Goal: Task Accomplishment & Management: Use online tool/utility

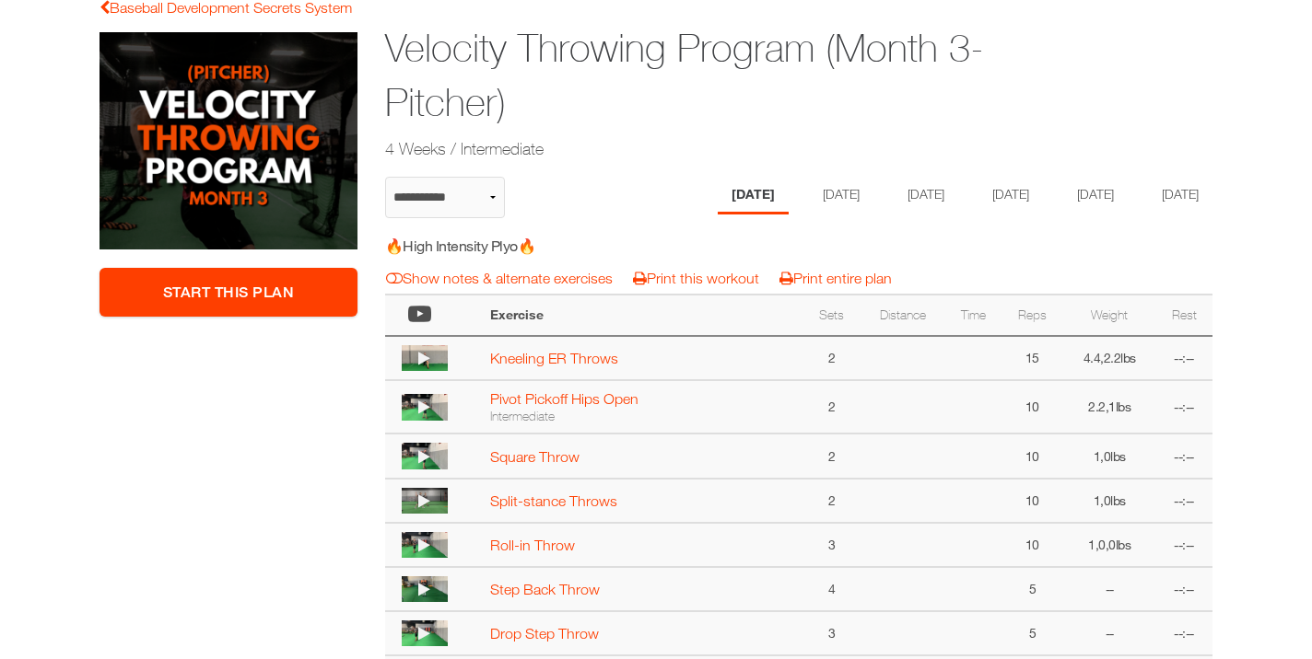
scroll to position [321, 0]
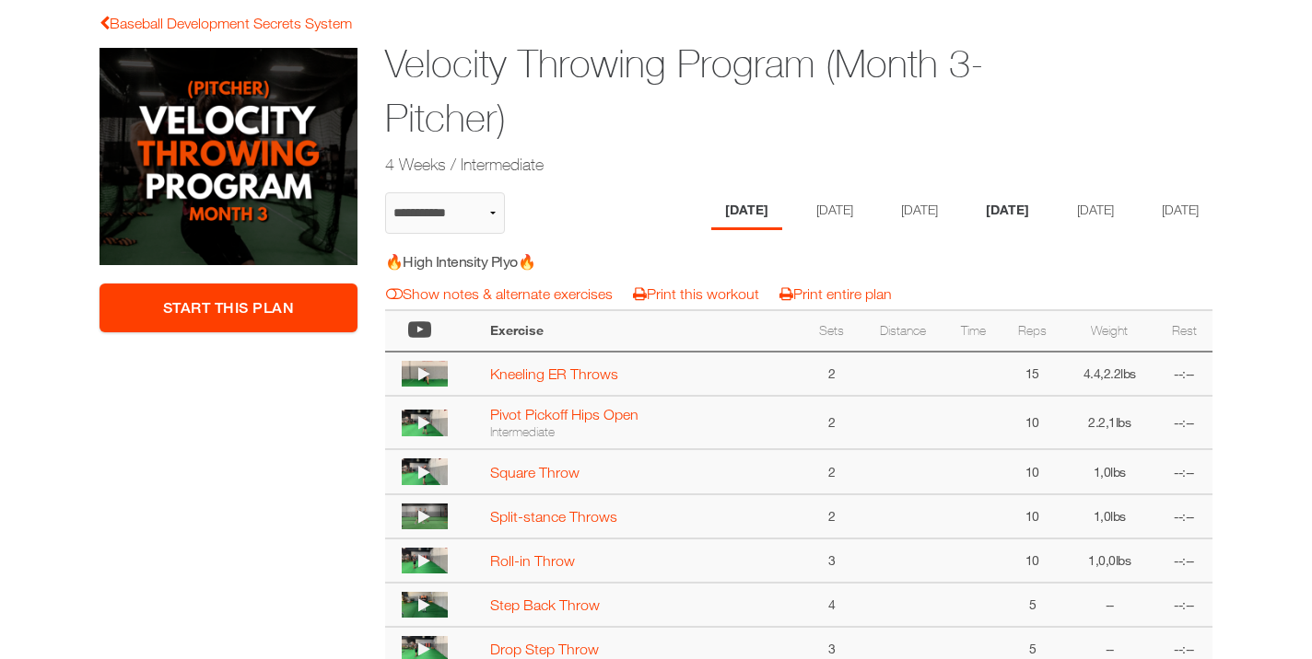
click at [1007, 208] on li "[DATE]" at bounding box center [1007, 212] width 71 height 38
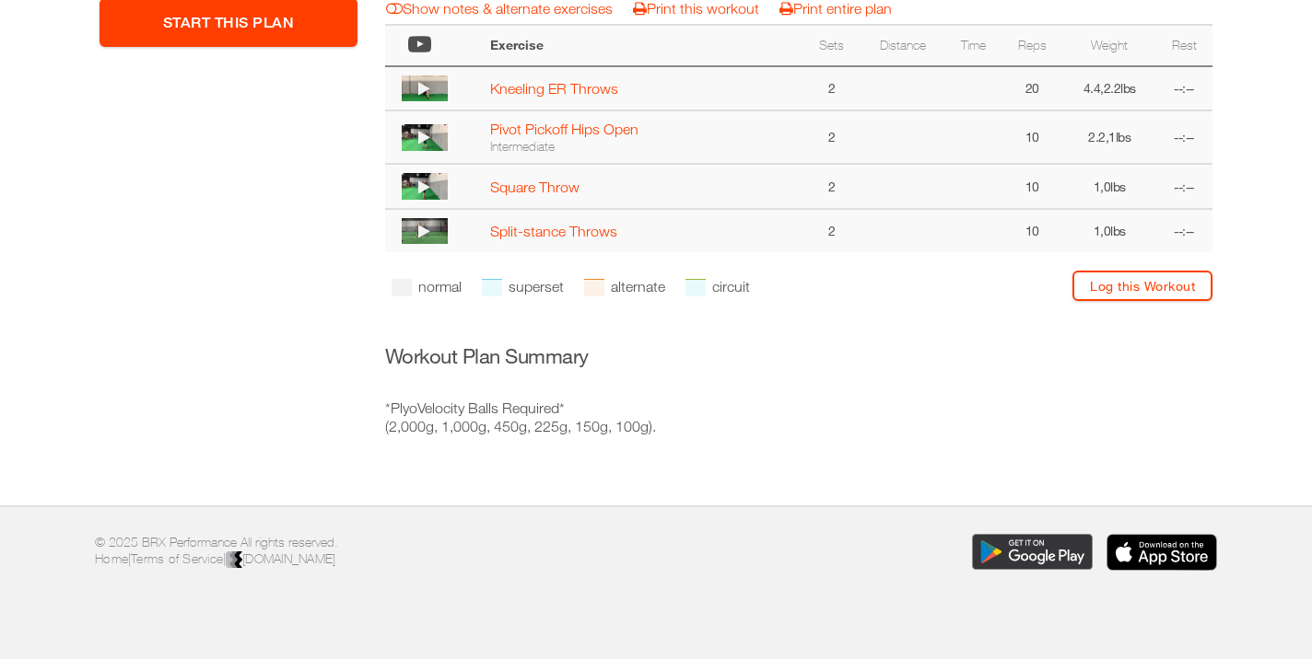
scroll to position [611, 0]
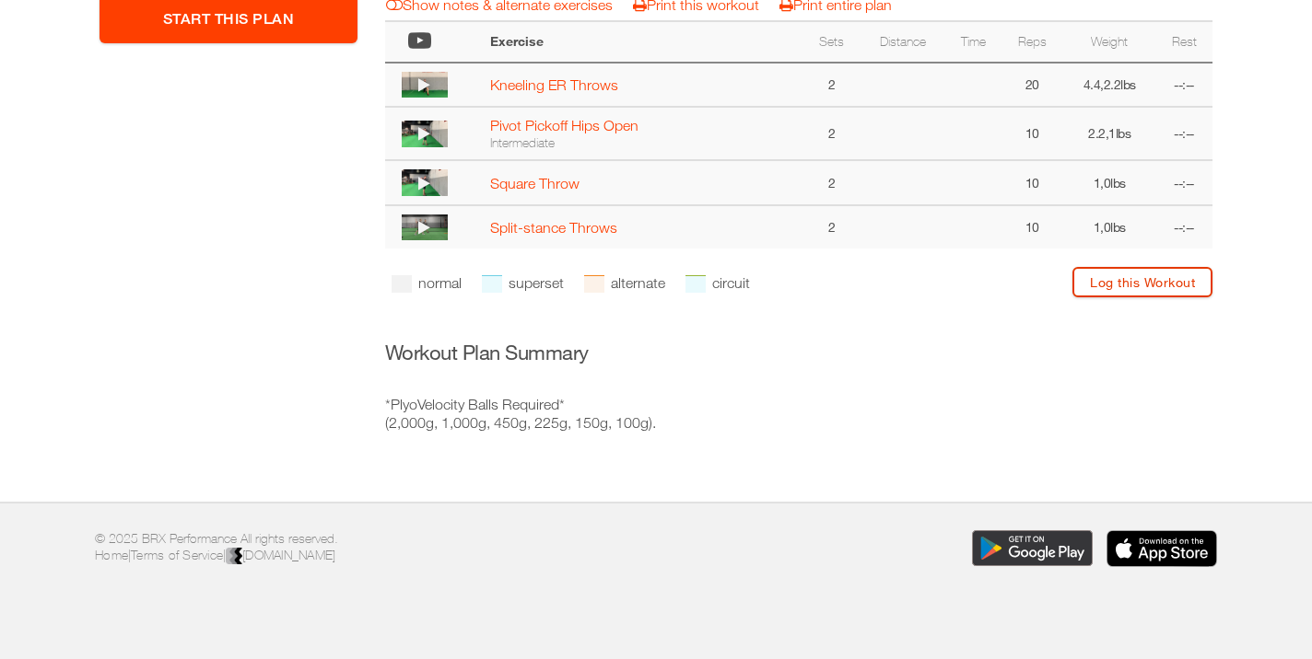
click at [1107, 298] on link "Log this Workout" at bounding box center [1142, 282] width 140 height 30
select select "**********"
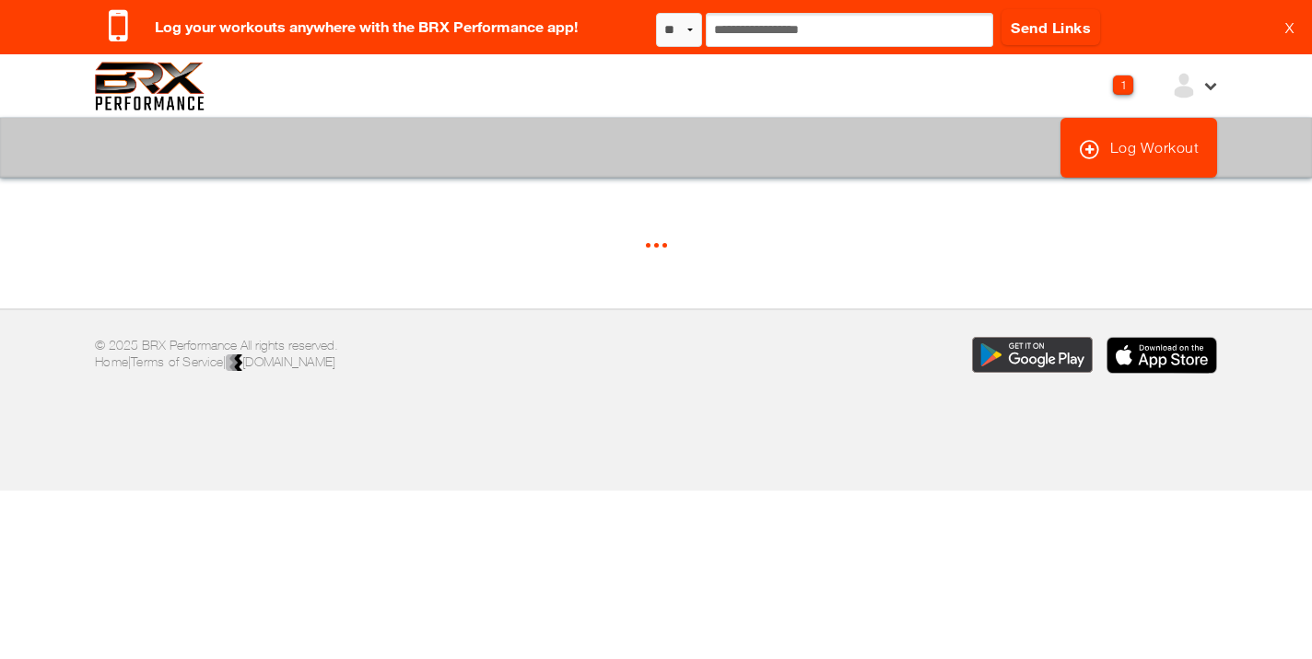
select select "*"
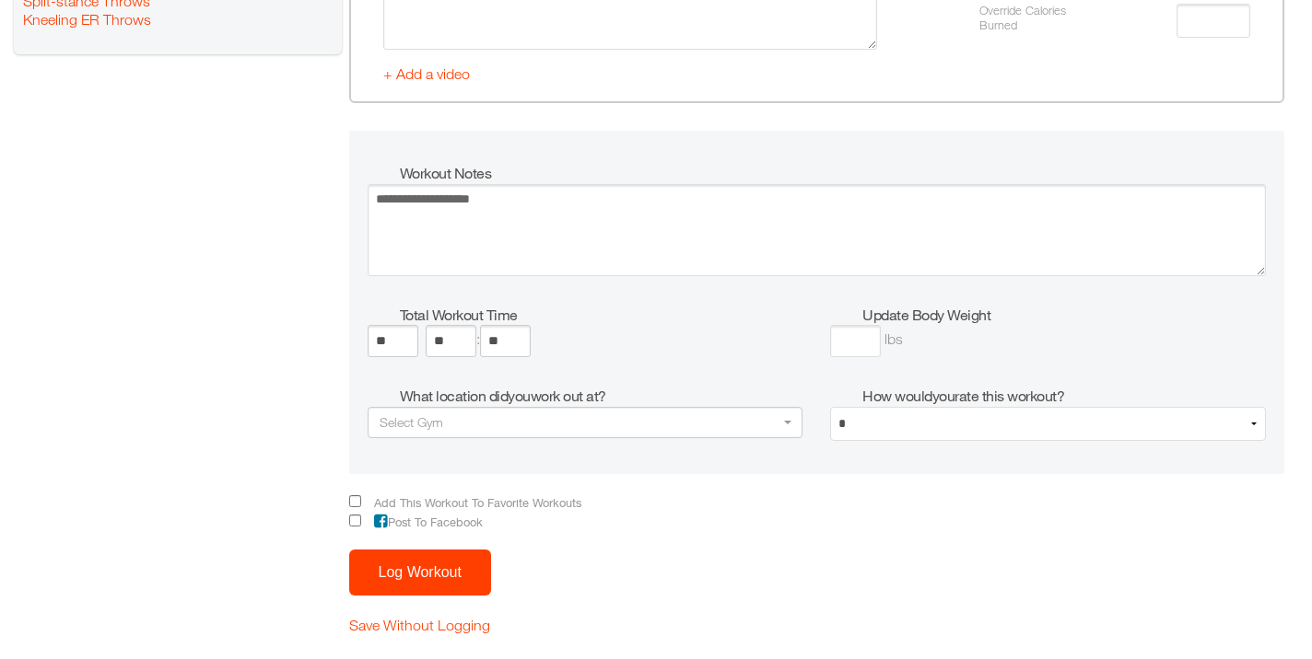
scroll to position [2335, 0]
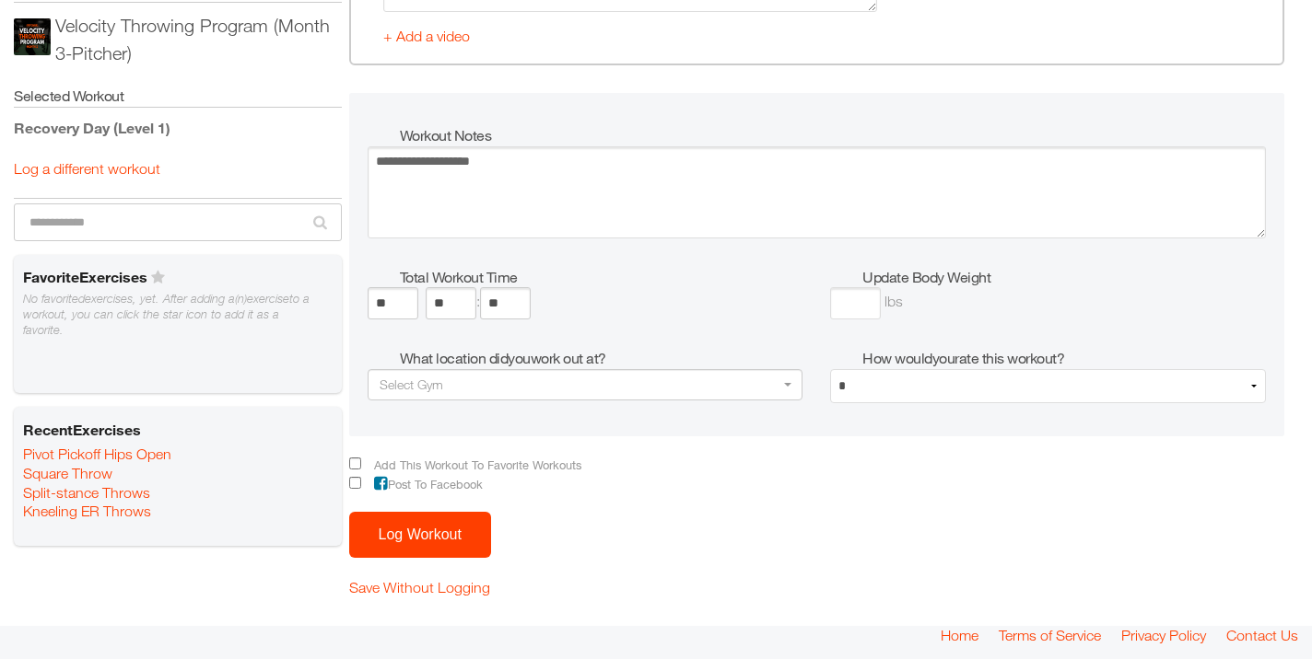
click at [410, 530] on button "Log Workout" at bounding box center [420, 535] width 142 height 46
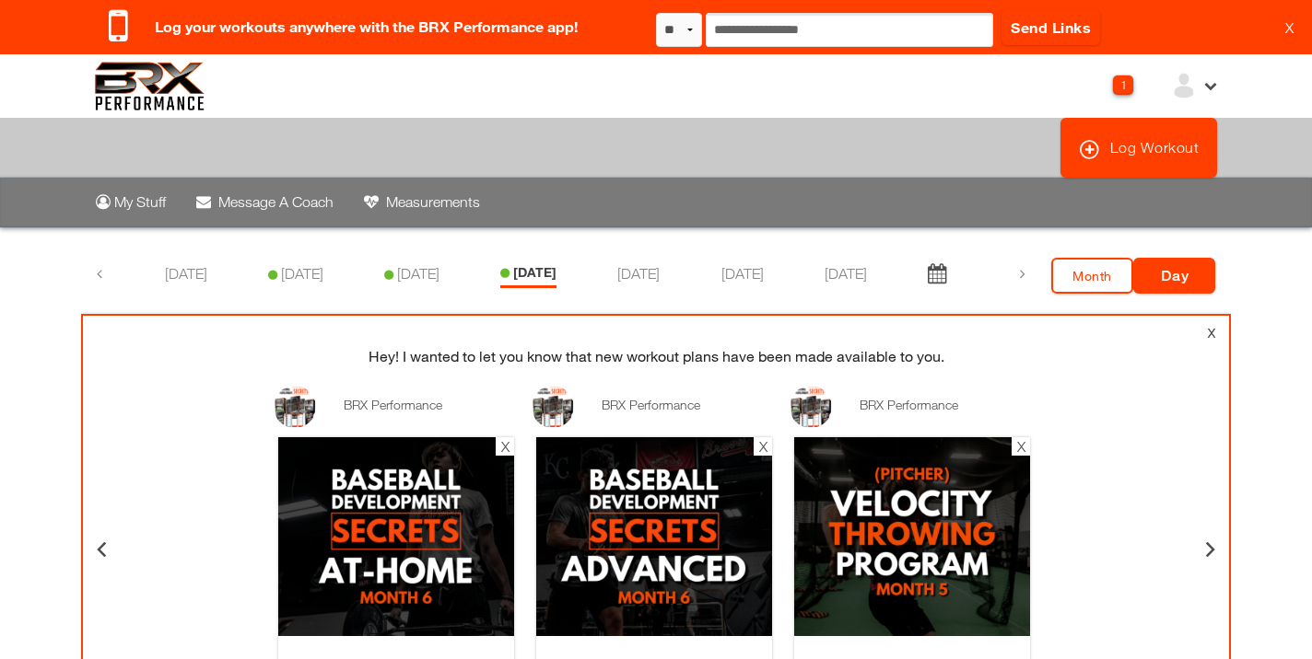
click at [154, 85] on img at bounding box center [150, 86] width 110 height 49
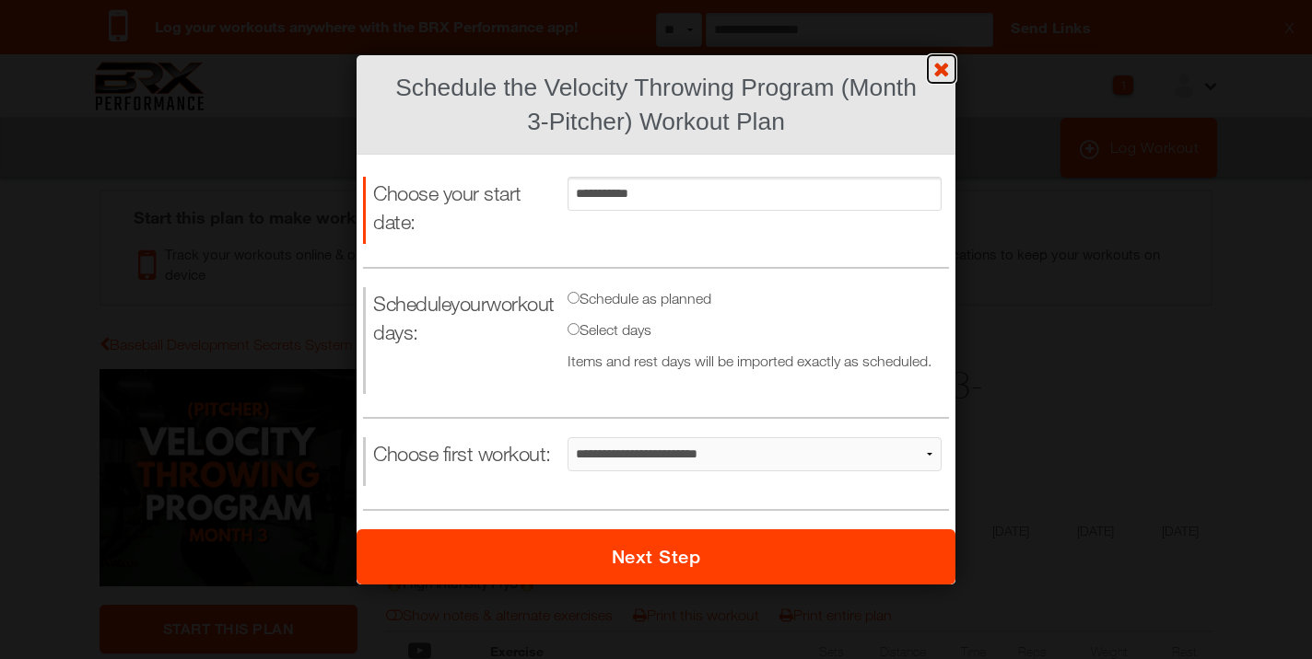
click at [940, 0] on link "?" at bounding box center [655, -1] width 1313 height 1
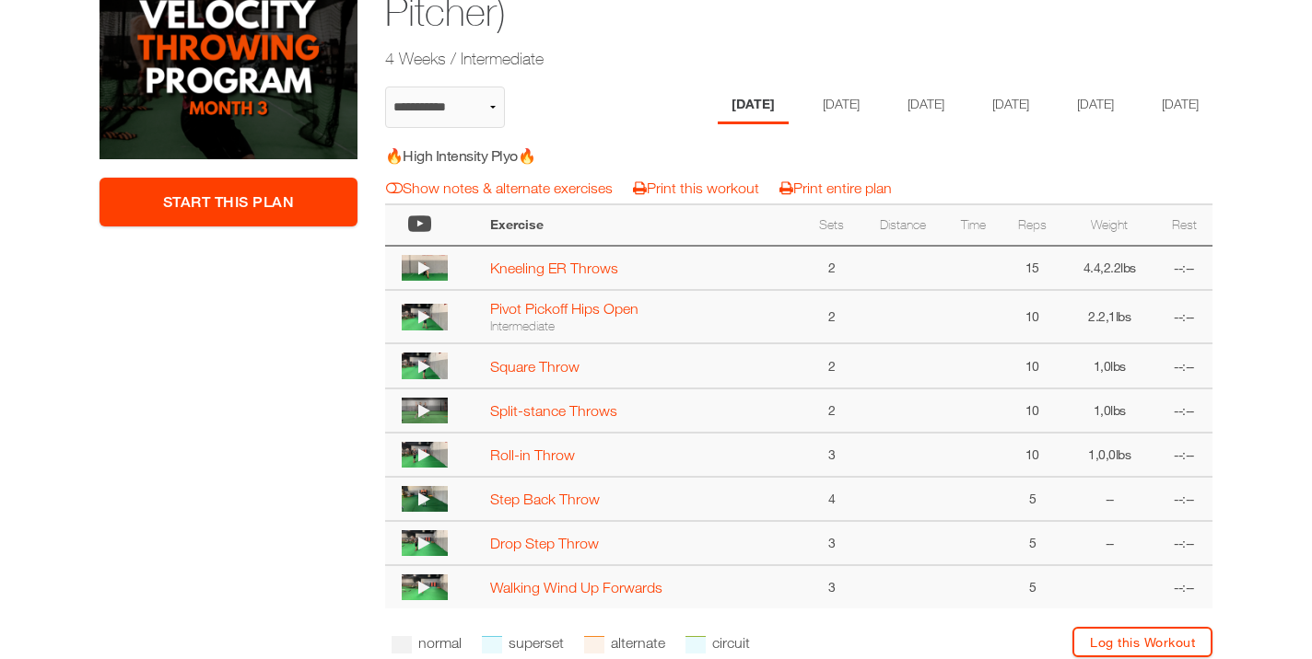
scroll to position [437, 0]
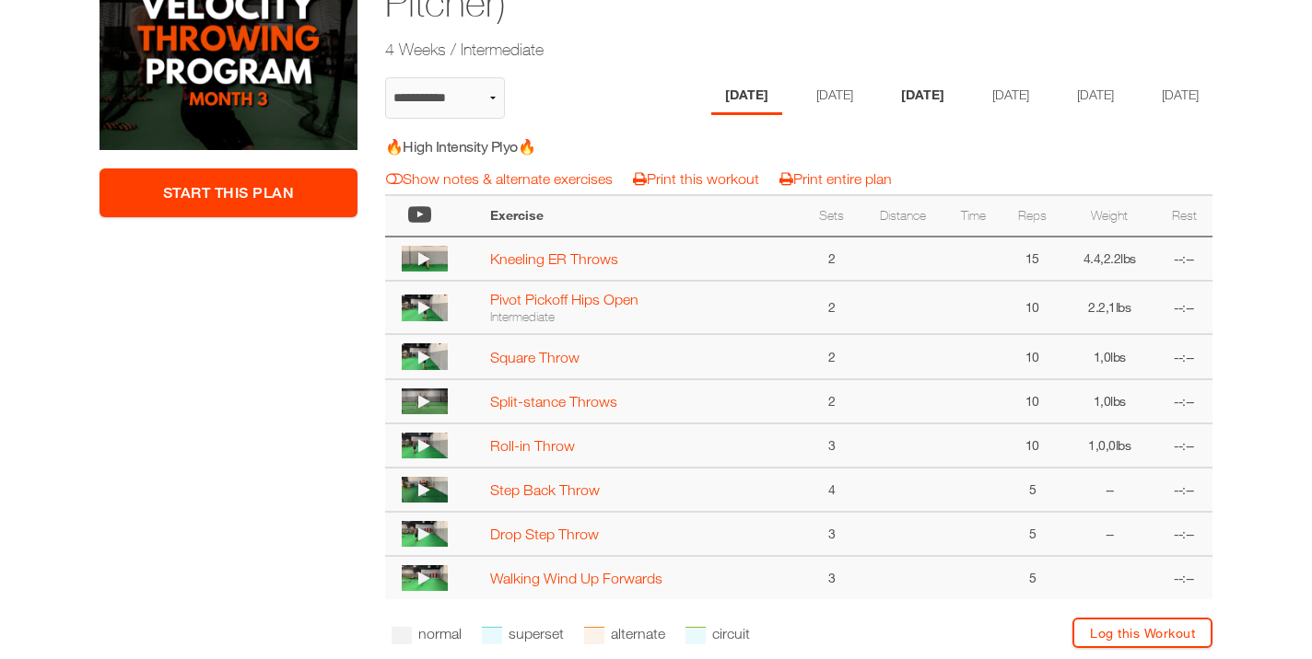
click at [908, 98] on li "[DATE]" at bounding box center [922, 96] width 71 height 38
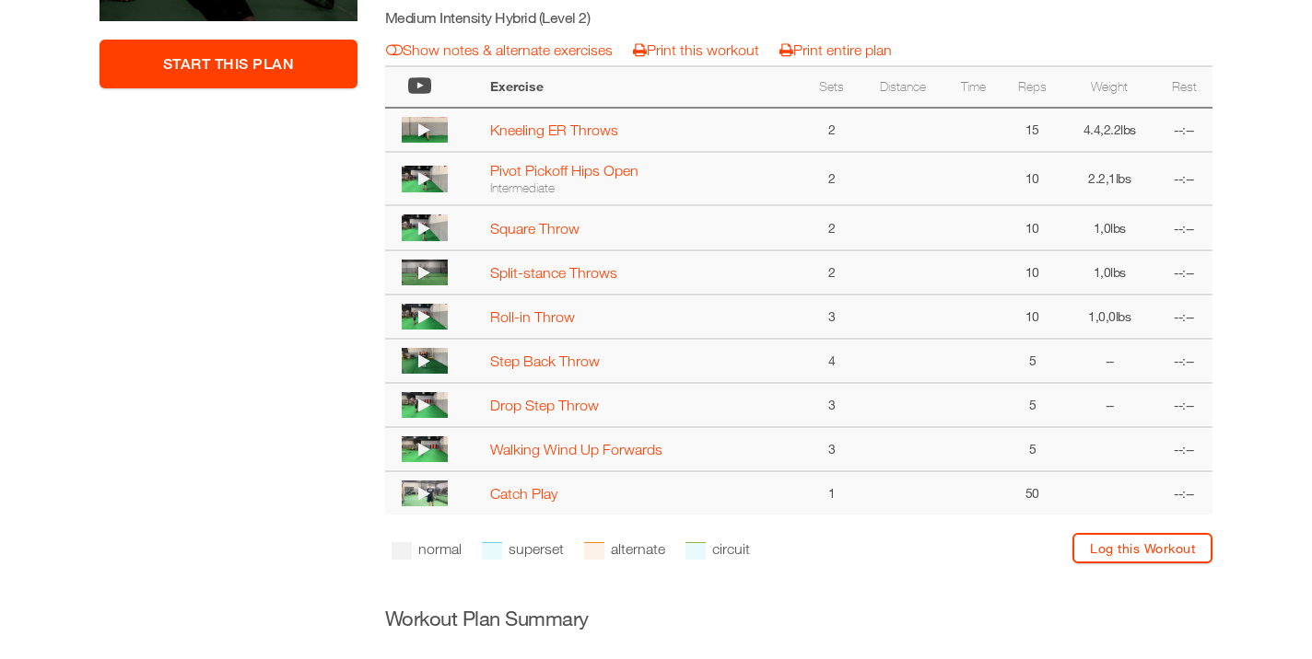
scroll to position [570, 0]
